Goal: Task Accomplishment & Management: Complete application form

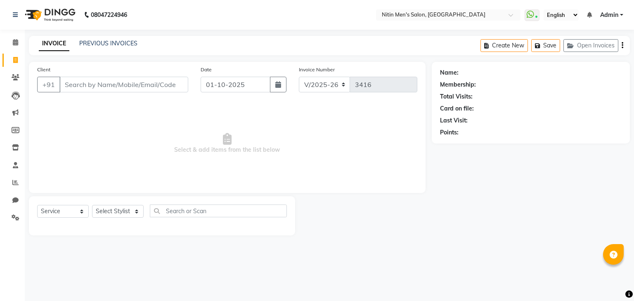
select select "7981"
select select "service"
click at [121, 199] on div "Select Service Product Membership Package Voucher Prepaid Gift Card Select Styl…" at bounding box center [162, 215] width 266 height 39
click at [116, 213] on select "Select Stylist [PERSON_NAME] DEEPA [PERSON_NAME] MEENAKSHI NITIN SIR [PERSON_NA…" at bounding box center [118, 211] width 52 height 13
select select "87617"
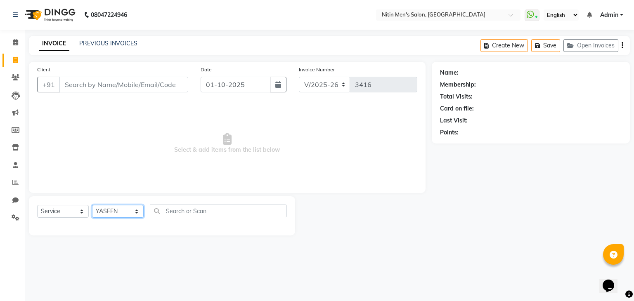
click at [92, 205] on select "Select Stylist [PERSON_NAME] DEEPA [PERSON_NAME] MEENAKSHI NITIN SIR [PERSON_NA…" at bounding box center [118, 211] width 52 height 13
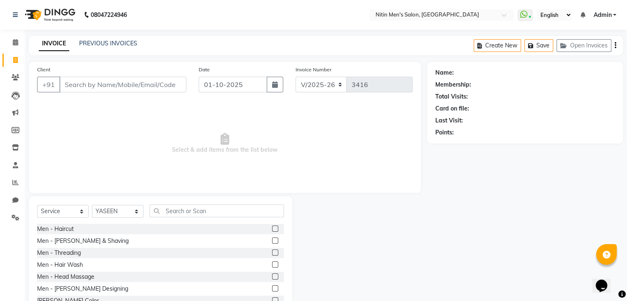
click at [272, 240] on label at bounding box center [275, 241] width 6 height 6
click at [272, 240] on input "checkbox" at bounding box center [274, 240] width 5 height 5
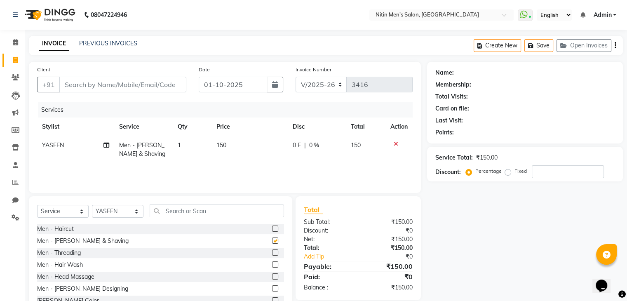
checkbox input "false"
click at [122, 88] on input "Client" at bounding box center [122, 85] width 127 height 16
type input "9"
type input "0"
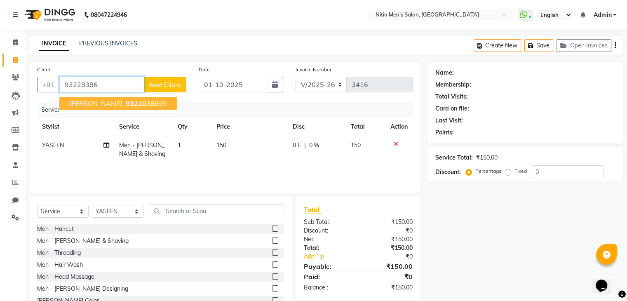
click at [126, 107] on span "93228386" at bounding box center [142, 103] width 33 height 8
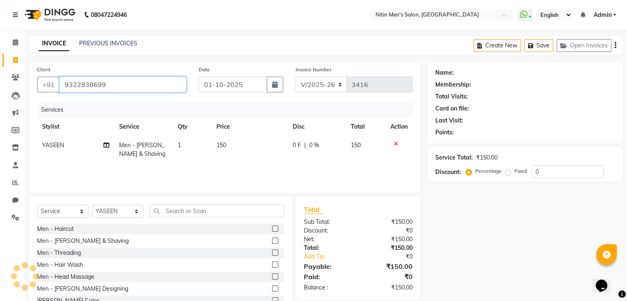
type input "9322838699"
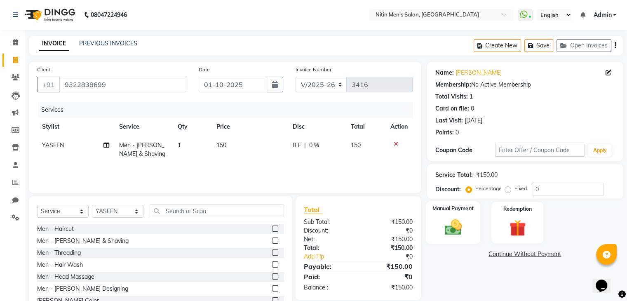
click at [449, 216] on div "Manual Payment" at bounding box center [453, 222] width 54 height 42
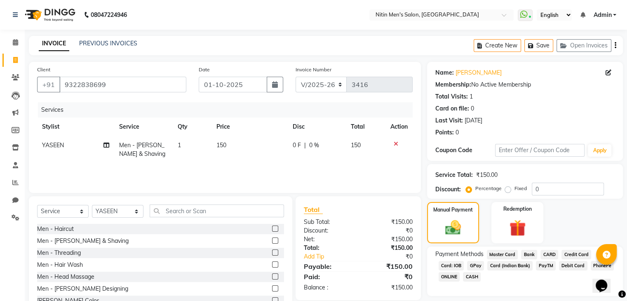
click at [476, 263] on span "GPay" at bounding box center [475, 265] width 17 height 9
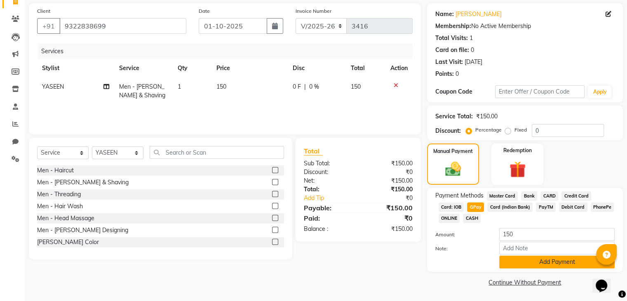
click at [510, 265] on button "Add Payment" at bounding box center [558, 262] width 116 height 13
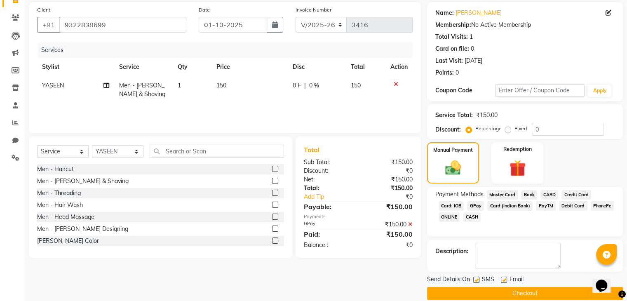
scroll to position [71, 0]
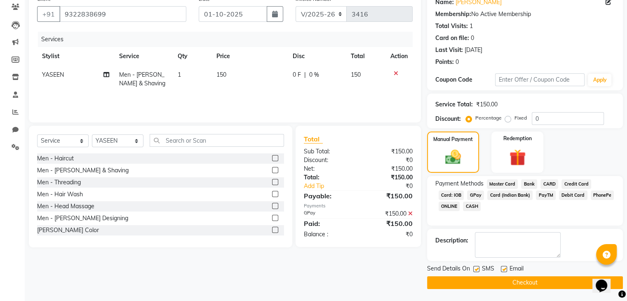
click at [499, 281] on button "Checkout" at bounding box center [525, 282] width 196 height 13
